Goal: Task Accomplishment & Management: Complete application form

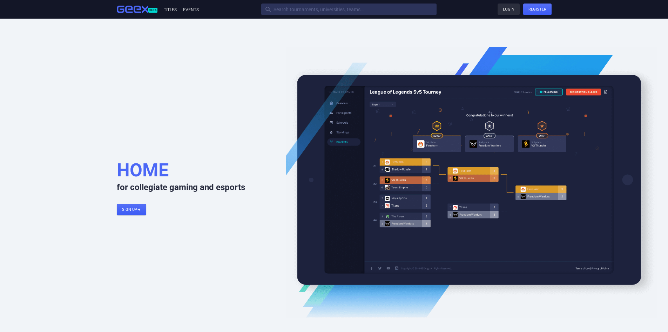
click at [512, 10] on link "Login" at bounding box center [509, 10] width 22 height 12
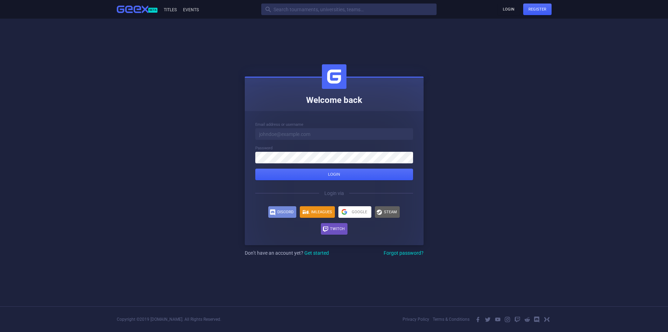
drag, startPoint x: 335, startPoint y: 128, endPoint x: 330, endPoint y: 133, distance: 7.2
click at [332, 131] on input at bounding box center [334, 134] width 158 height 12
type input "[PERSON_NAME][EMAIL_ADDRESS][PERSON_NAME][DOMAIN_NAME]"
click at [255, 168] on button "Login" at bounding box center [334, 174] width 158 height 12
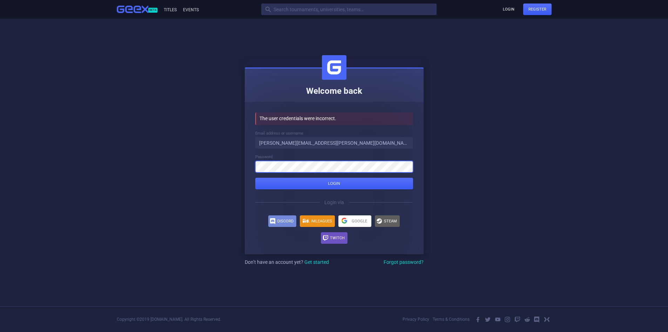
click at [255, 178] on button "Login" at bounding box center [334, 184] width 158 height 12
click at [318, 260] on link "Get started" at bounding box center [317, 262] width 25 height 6
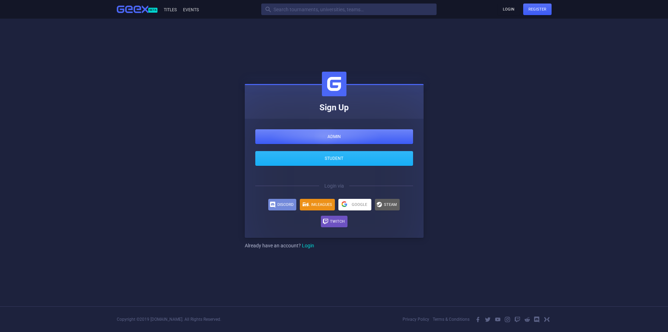
click at [326, 138] on div at bounding box center [334, 136] width 158 height 15
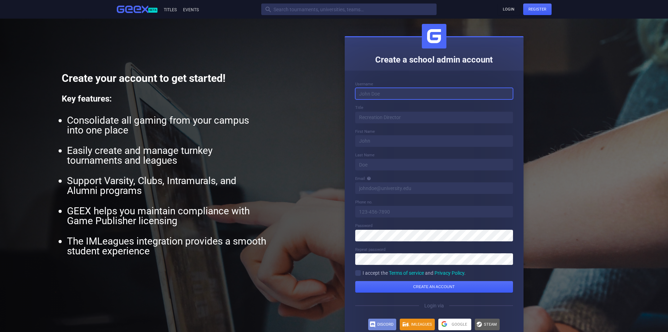
click at [393, 89] on input at bounding box center [434, 94] width 158 height 12
type input "morris3428"
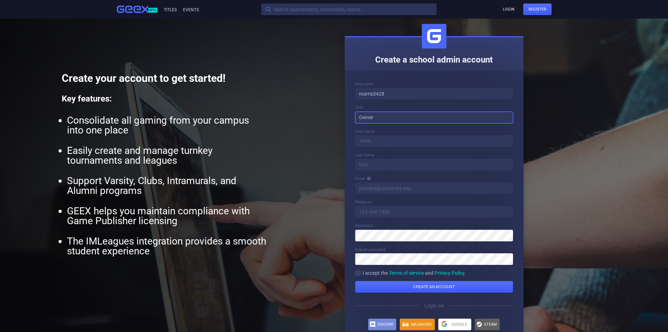
type input "Owner"
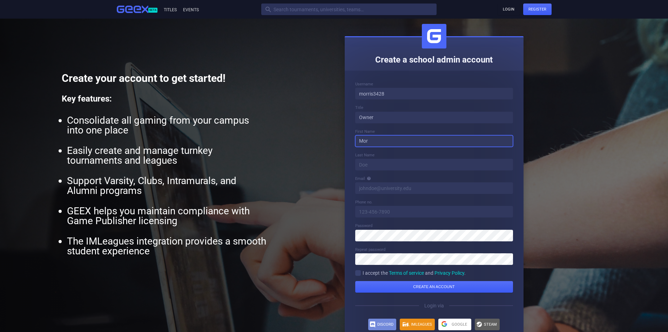
type input "[PERSON_NAME]"
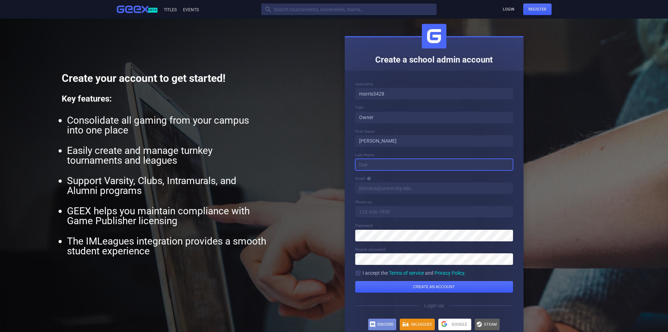
type input "[PERSON_NAME]"
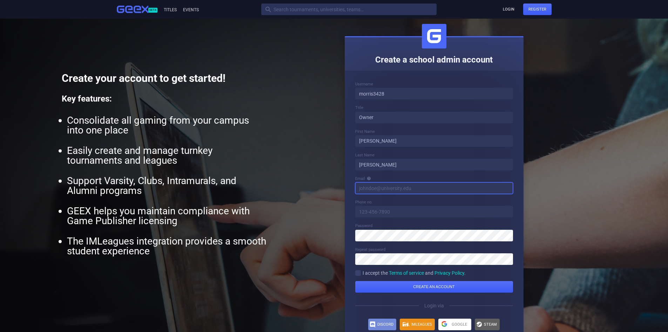
type input "[PERSON_NAME][EMAIL_ADDRESS][PERSON_NAME][DOMAIN_NAME]"
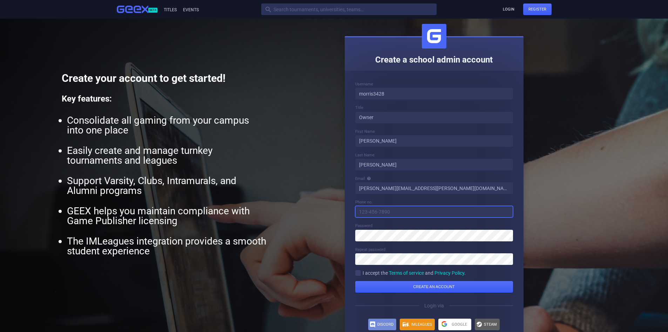
click at [383, 216] on input "tel" at bounding box center [434, 212] width 158 height 12
type input "7026008562"
click at [358, 268] on form "Username morris3428 Title Owner First Name [PERSON_NAME] Last Name [PERSON_NAME…" at bounding box center [434, 216] width 158 height 271
click at [358, 276] on form "Username morris3428 Title Owner First Name [PERSON_NAME] Last Name [PERSON_NAME…" at bounding box center [434, 216] width 158 height 271
click at [357, 274] on div "" at bounding box center [358, 273] width 6 height 6
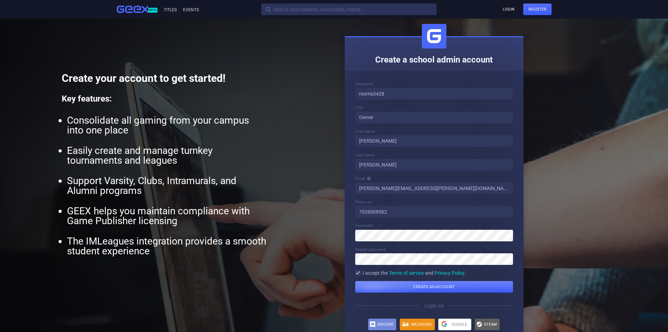
click at [385, 285] on div "submit" at bounding box center [434, 287] width 158 height 12
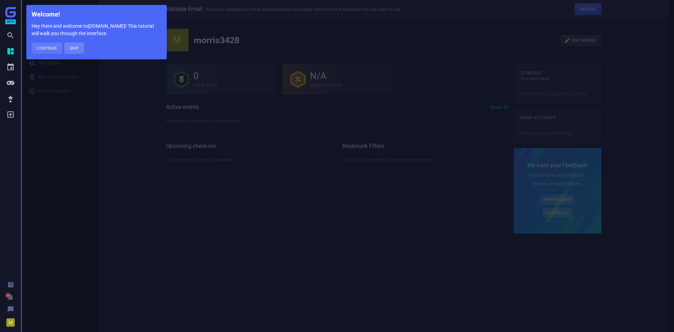
click at [72, 49] on button "Skip" at bounding box center [73, 48] width 19 height 12
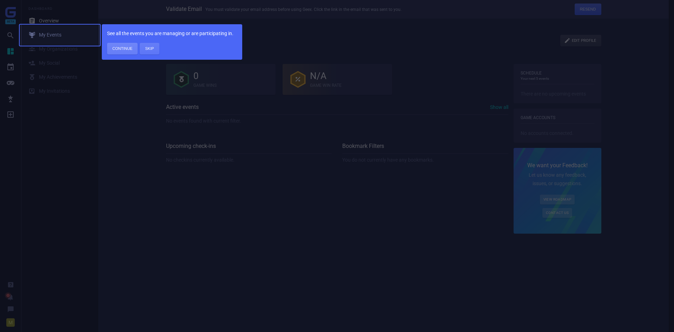
click at [122, 50] on button "Continue" at bounding box center [122, 49] width 31 height 12
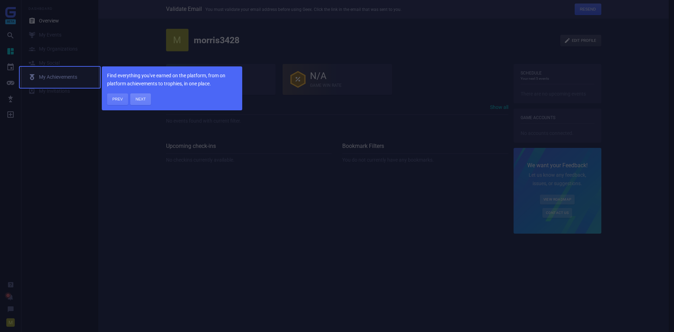
click at [142, 103] on button "Next" at bounding box center [140, 99] width 21 height 12
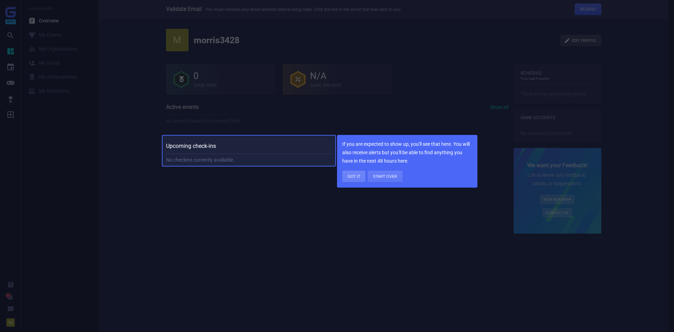
click at [354, 175] on button "Got it" at bounding box center [353, 177] width 23 height 12
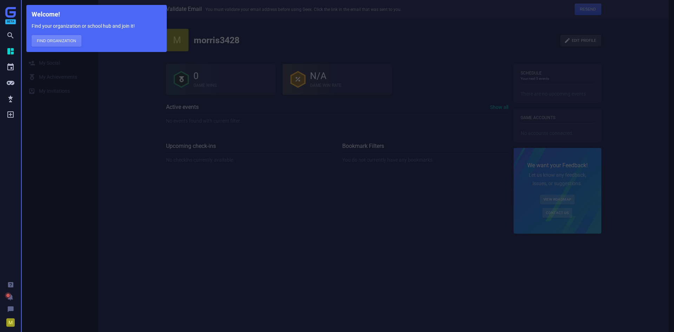
click at [60, 43] on button "Find Organization" at bounding box center [57, 41] width 50 height 12
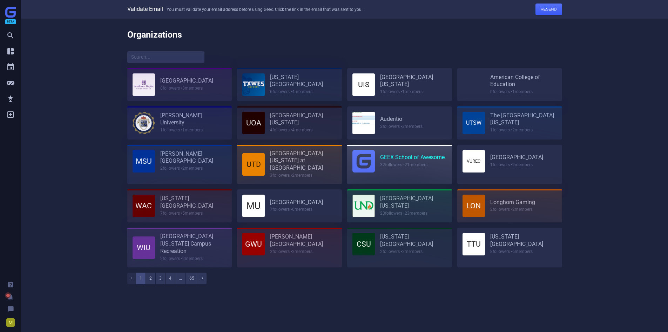
click at [390, 161] on link "GEEX School of Awesome" at bounding box center [412, 157] width 65 height 7
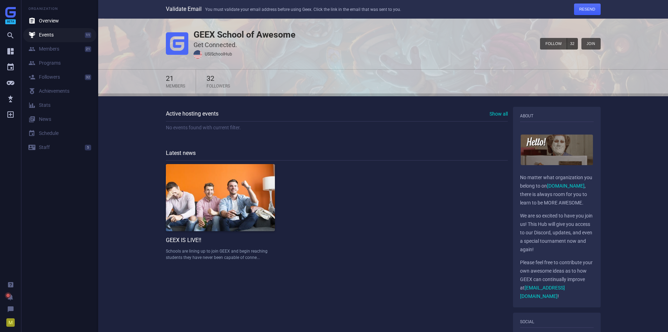
click at [50, 32] on div " Events" at bounding box center [40, 35] width 25 height 7
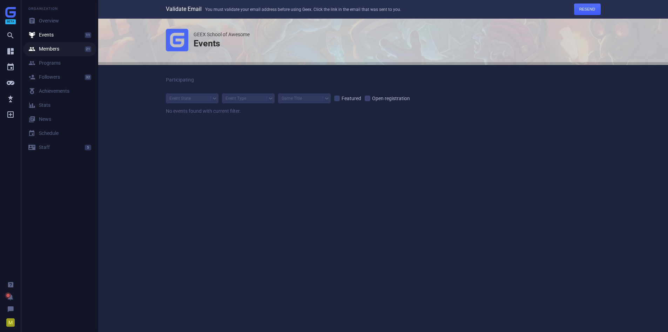
click at [49, 47] on div " Members" at bounding box center [43, 49] width 31 height 7
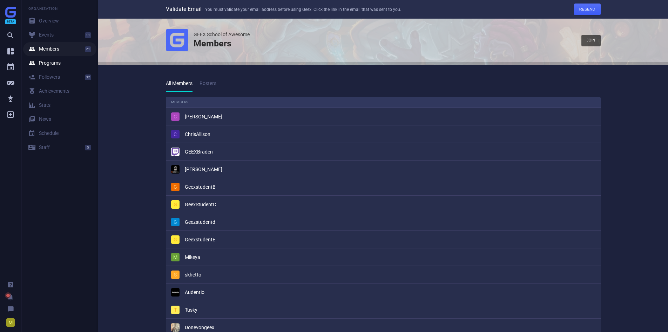
scroll to position [390, 446]
click at [54, 80] on div " Followers" at bounding box center [44, 77] width 32 height 7
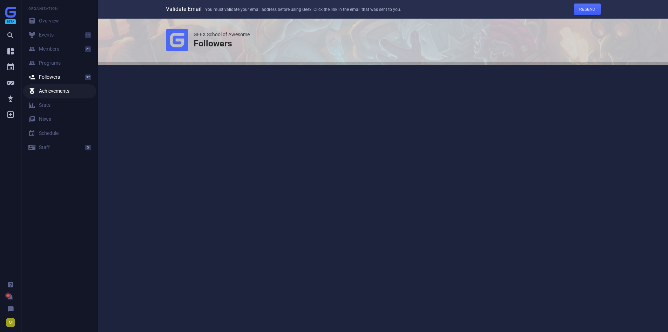
click at [57, 94] on div "閭 Achievements" at bounding box center [48, 91] width 41 height 7
click at [49, 144] on link " Staff 5" at bounding box center [59, 147] width 73 height 14
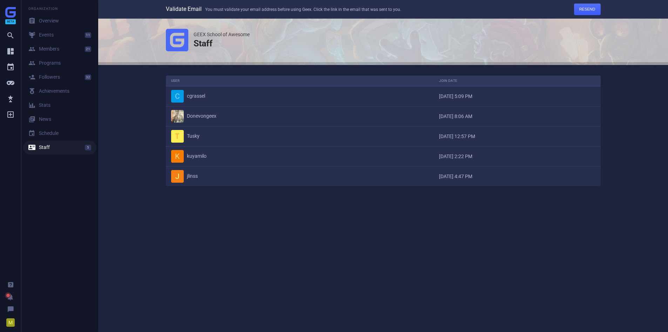
scroll to position [121, 446]
click at [9, 86] on icon "" at bounding box center [10, 83] width 8 height 8
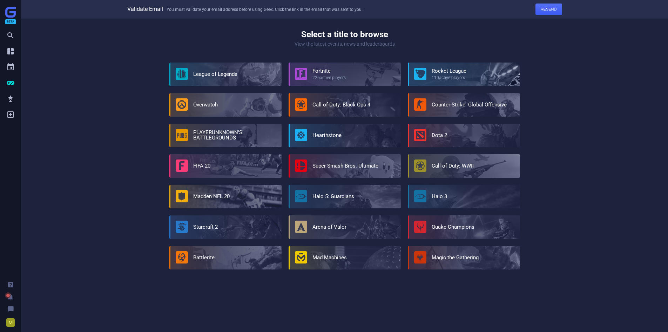
click at [444, 67] on div at bounding box center [464, 74] width 111 height 24
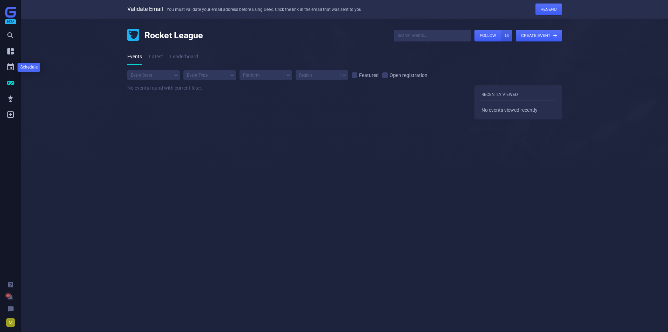
click at [9, 70] on icon "" at bounding box center [10, 67] width 8 height 8
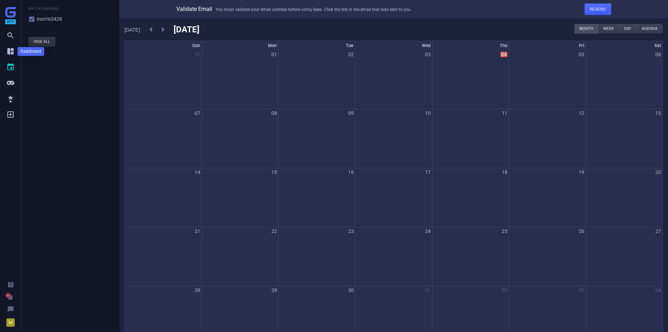
click at [14, 49] on icon "" at bounding box center [10, 51] width 8 height 8
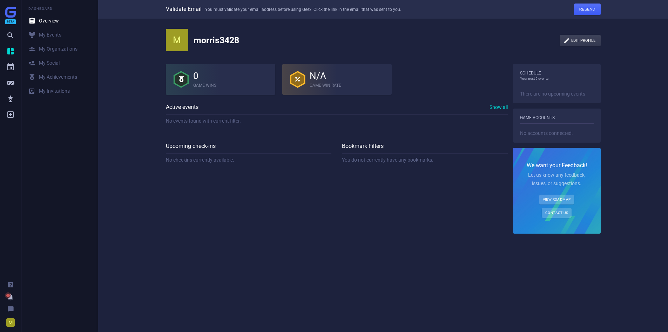
click at [11, 298] on icon "" at bounding box center [10, 296] width 7 height 7
click at [12, 11] on img at bounding box center [10, 12] width 11 height 11
